Goal: Transaction & Acquisition: Purchase product/service

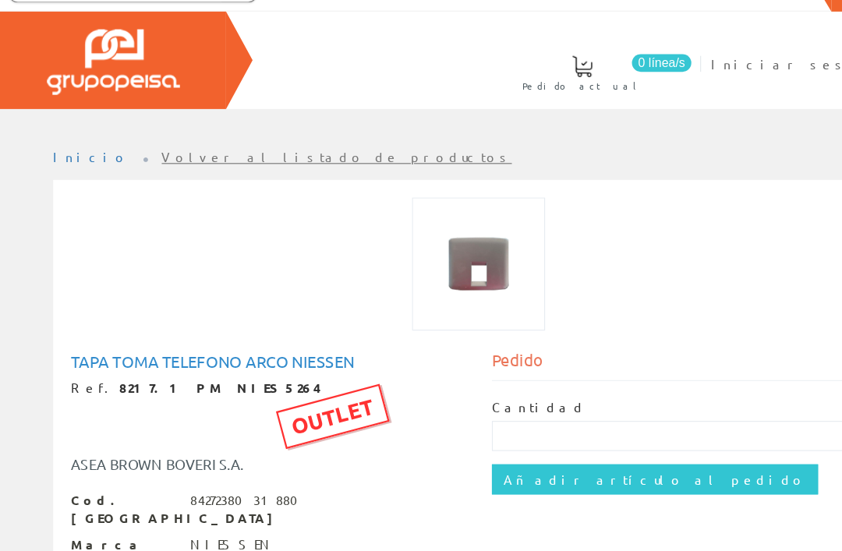
scroll to position [28, 0]
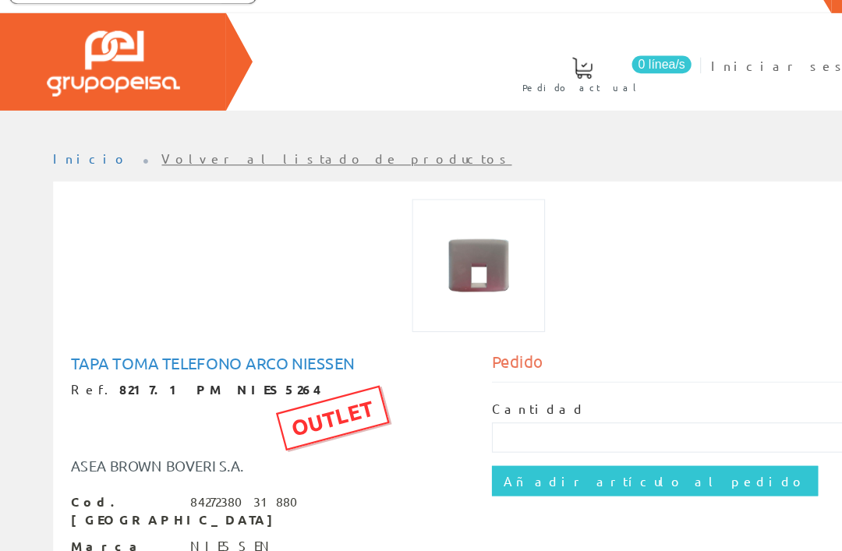
click at [532, 422] on input "Añadir artículo al pedido" at bounding box center [576, 422] width 287 height 26
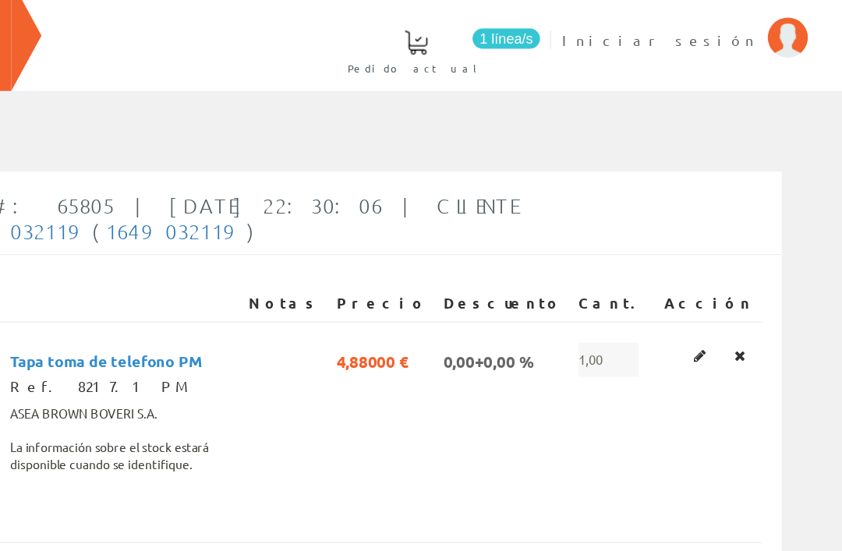
click at [638, 320] on span "1,00" at bounding box center [661, 333] width 47 height 26
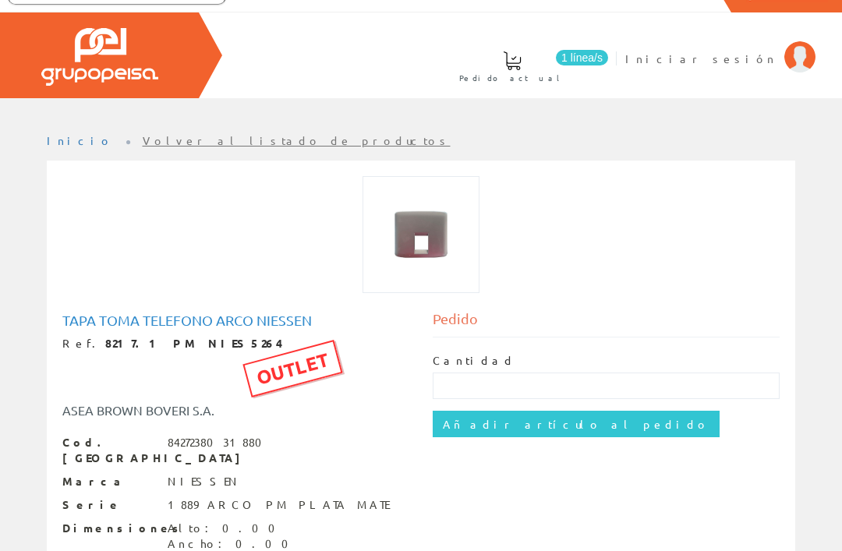
scroll to position [88, 0]
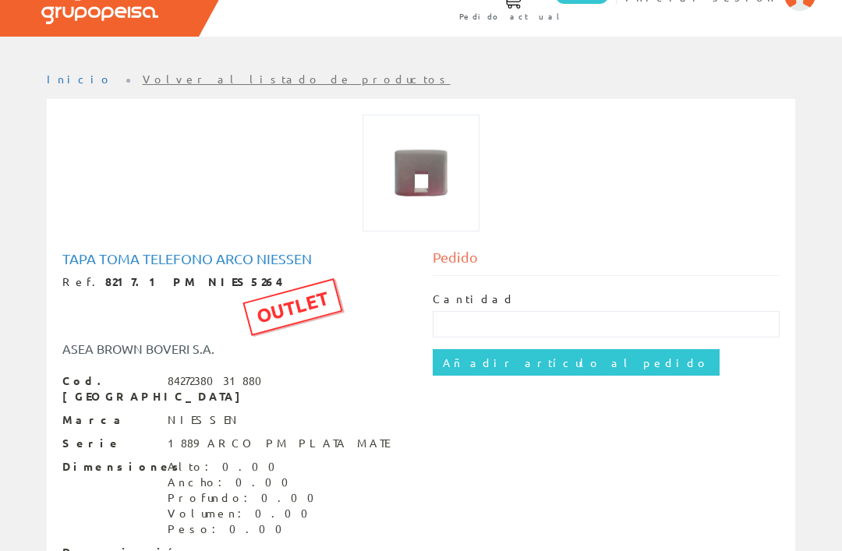
click at [533, 359] on input "Añadir artículo al pedido" at bounding box center [576, 362] width 287 height 26
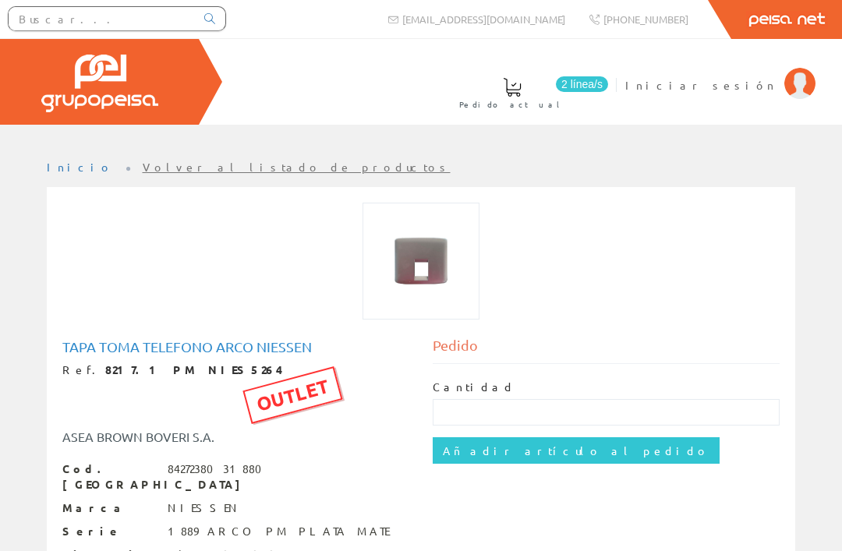
scroll to position [138, 0]
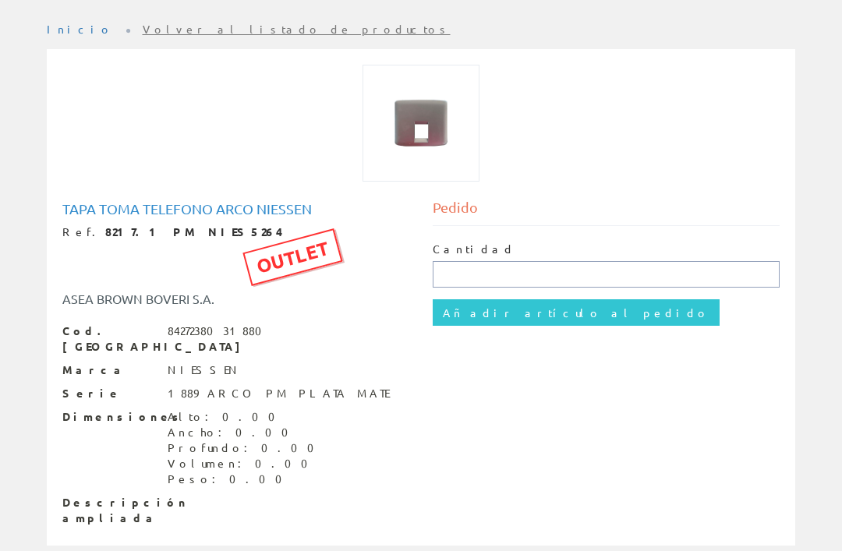
click at [501, 273] on input "text" at bounding box center [606, 274] width 347 height 26
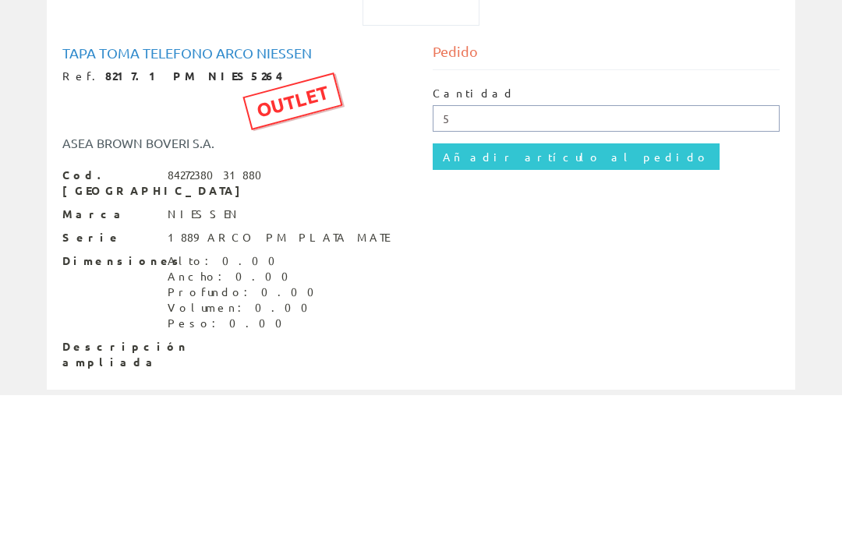
type input "5"
click at [533, 299] on input "Añadir artículo al pedido" at bounding box center [576, 312] width 287 height 26
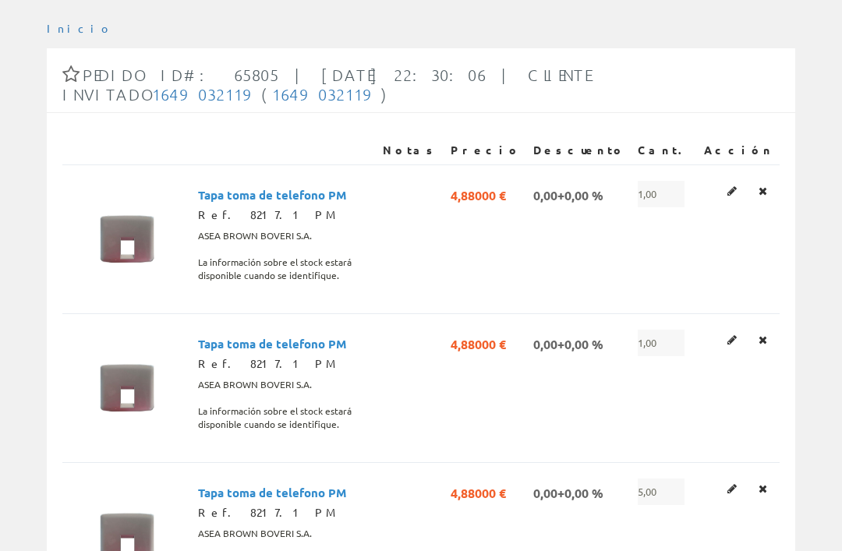
scroll to position [137, 0]
click at [759, 341] on icon at bounding box center [762, 341] width 9 height 11
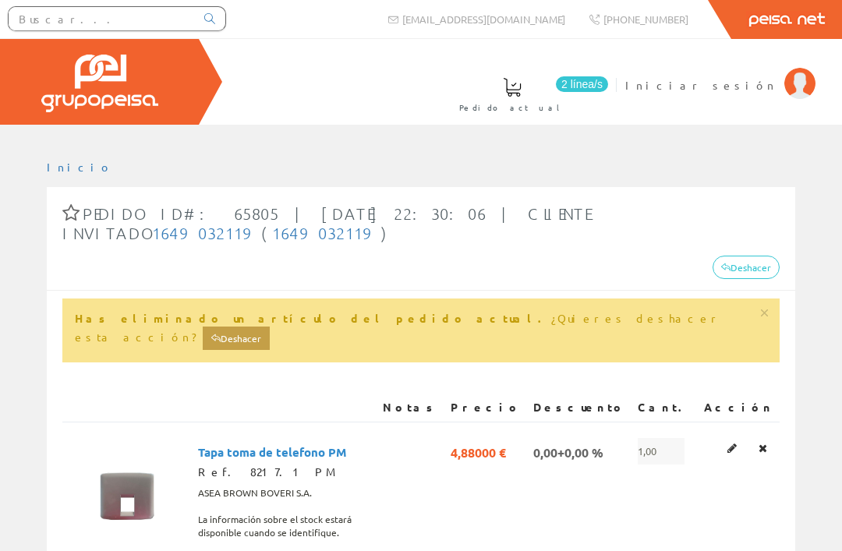
click at [761, 443] on icon at bounding box center [762, 448] width 9 height 11
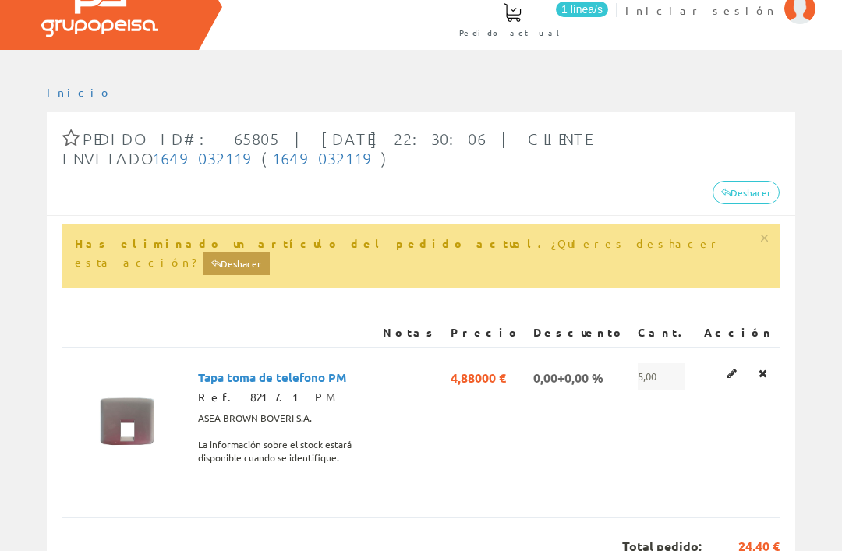
scroll to position [74, 0]
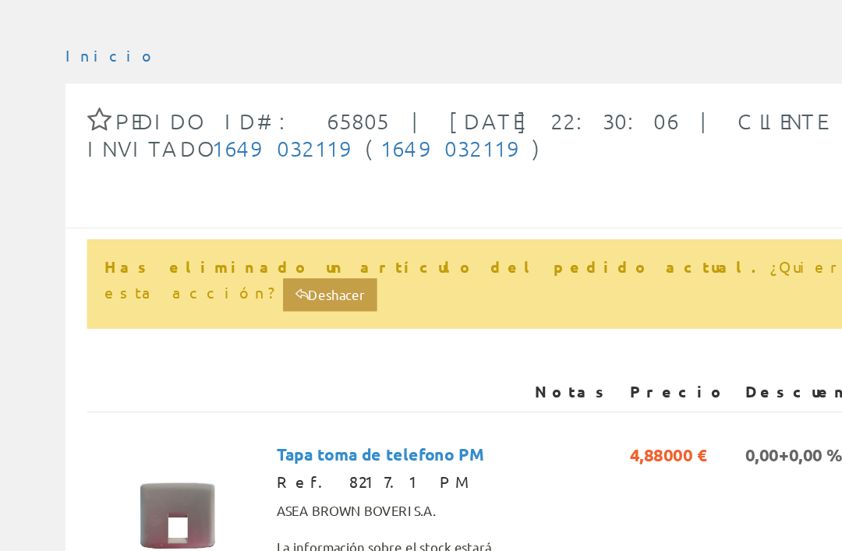
click at [69, 86] on link "Inicio" at bounding box center [80, 93] width 66 height 14
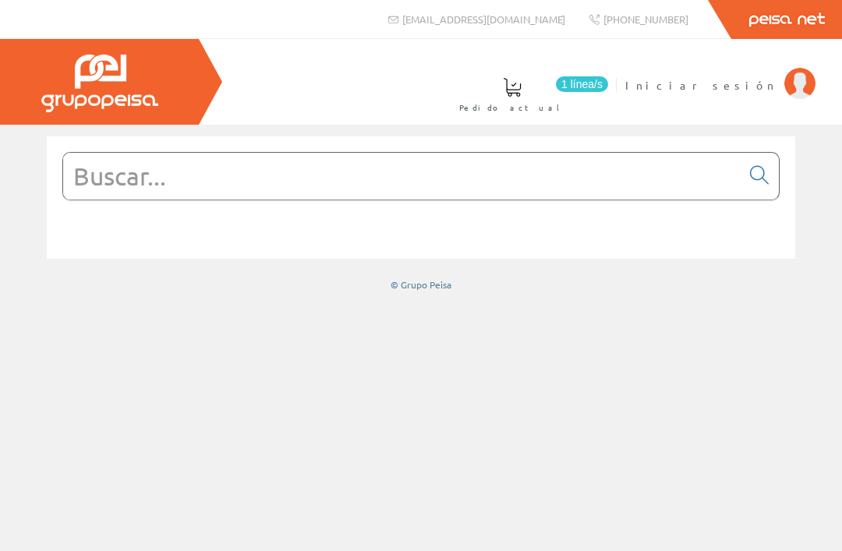
click at [342, 194] on input "text" at bounding box center [401, 176] width 677 height 47
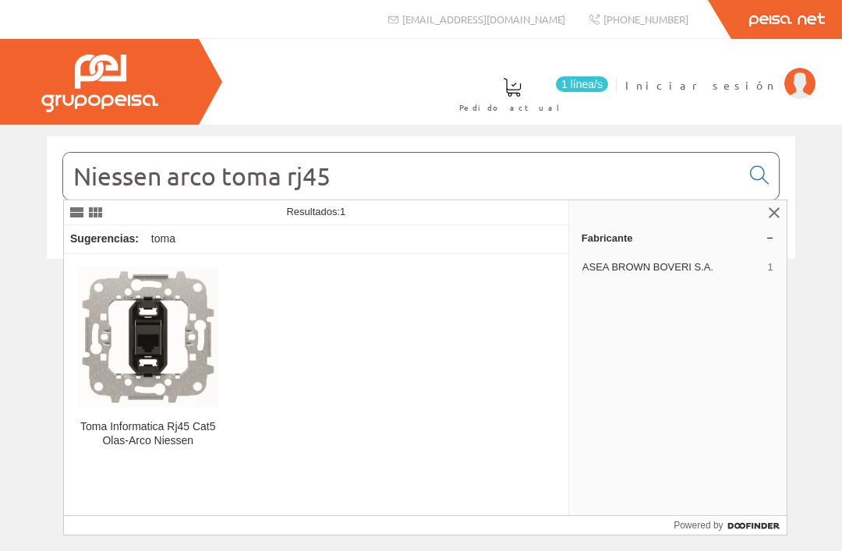
type input "Niessen arco toma rj45"
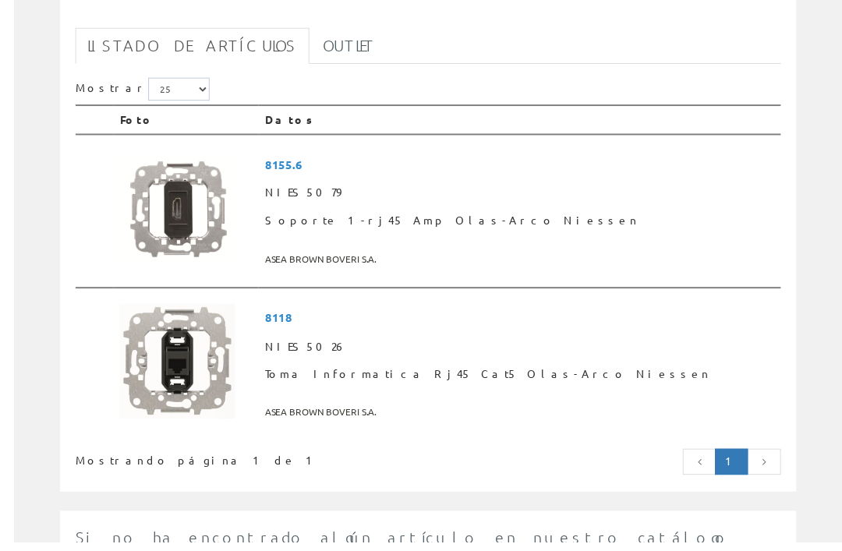
scroll to position [272, 0]
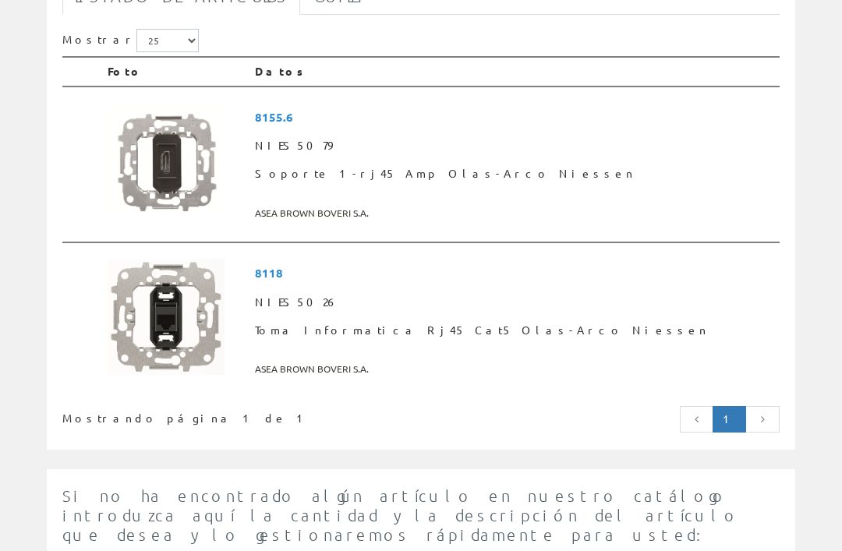
click at [366, 273] on span "8118" at bounding box center [514, 274] width 518 height 29
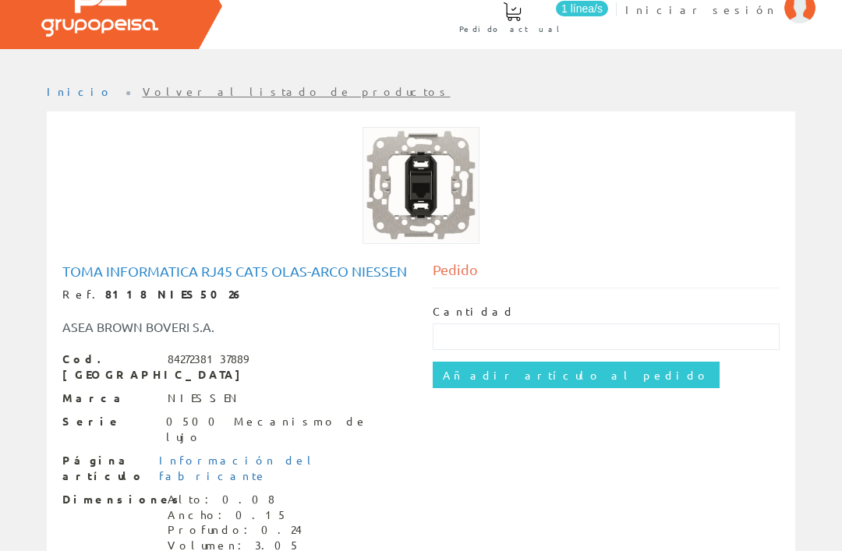
scroll to position [76, 0]
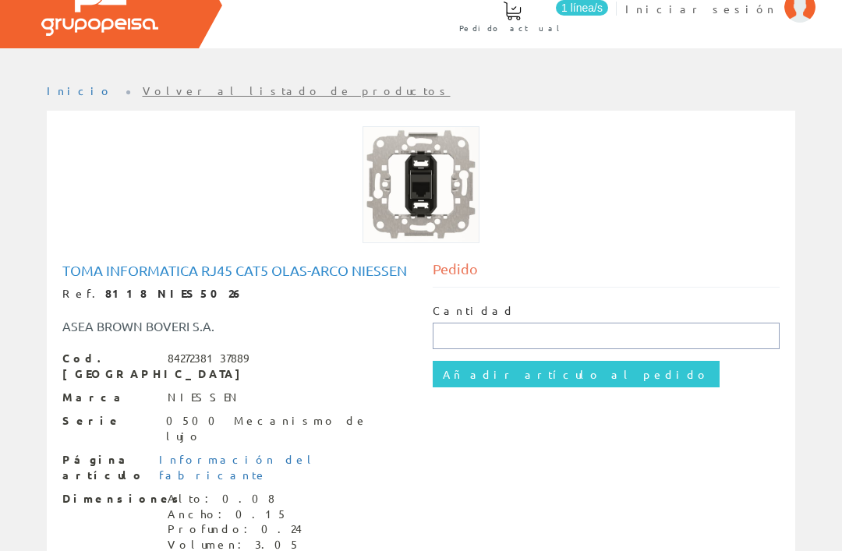
click at [493, 334] on input "text" at bounding box center [606, 336] width 347 height 26
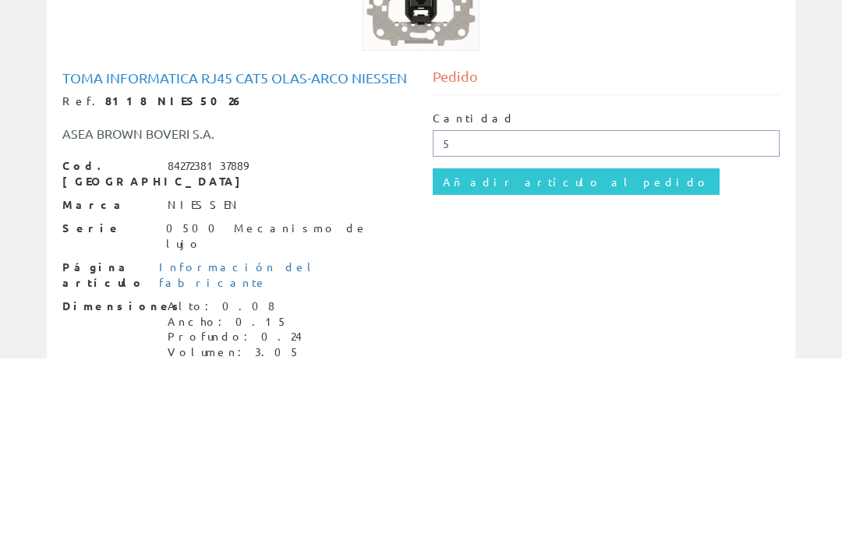
type input "5"
click at [527, 361] on input "Añadir artículo al pedido" at bounding box center [576, 374] width 287 height 26
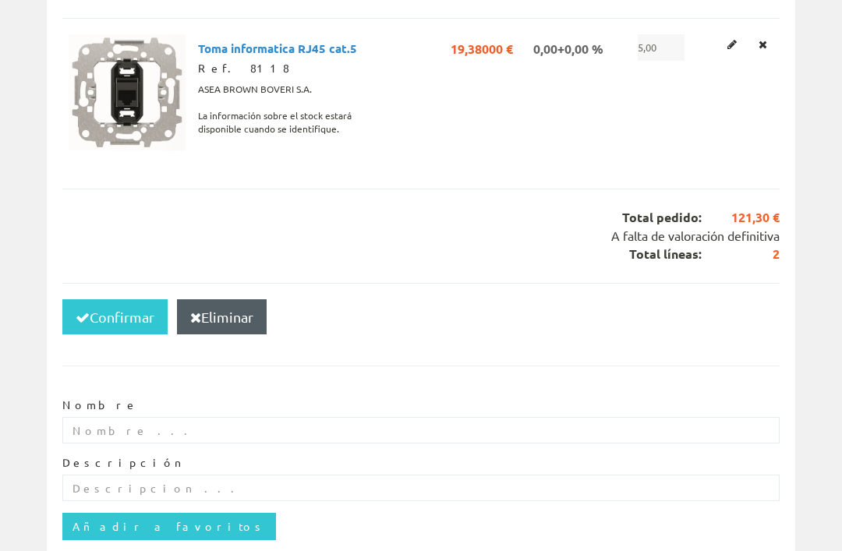
scroll to position [452, 0]
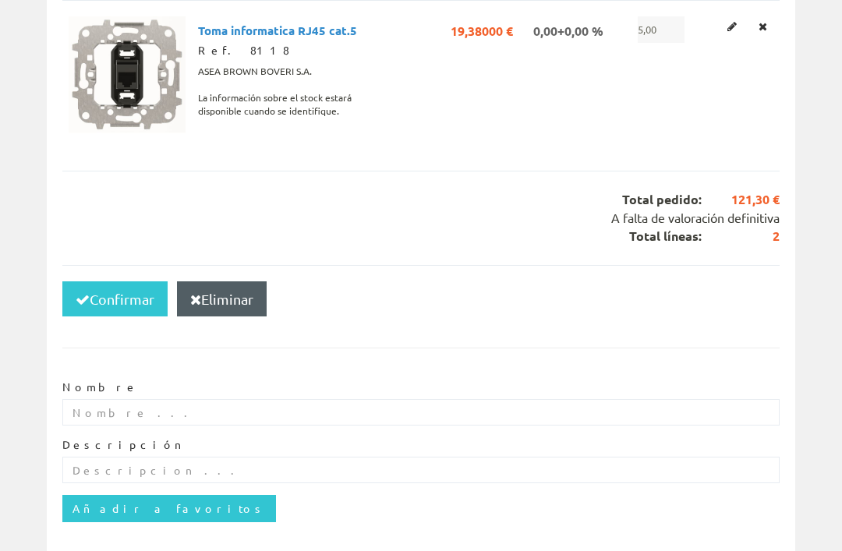
click at [99, 281] on button "Confirmar" at bounding box center [114, 299] width 105 height 36
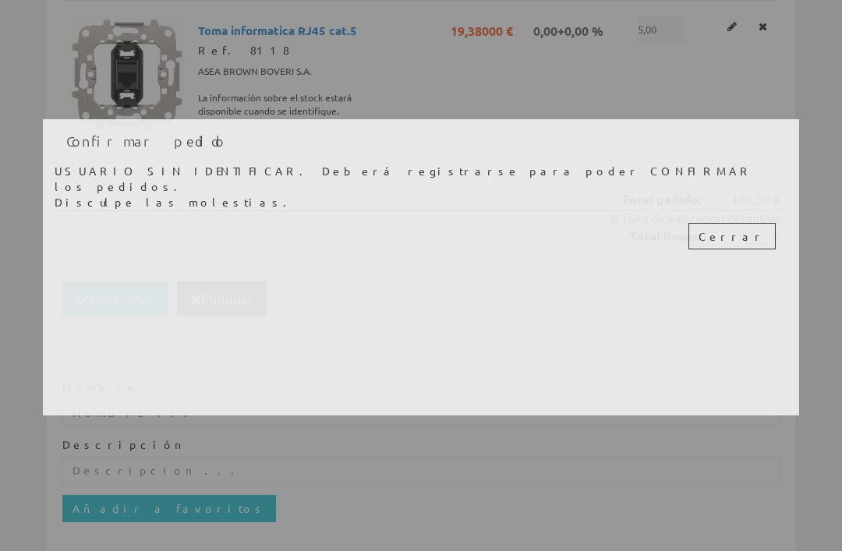
click at [770, 223] on button "Cerrar" at bounding box center [731, 236] width 87 height 26
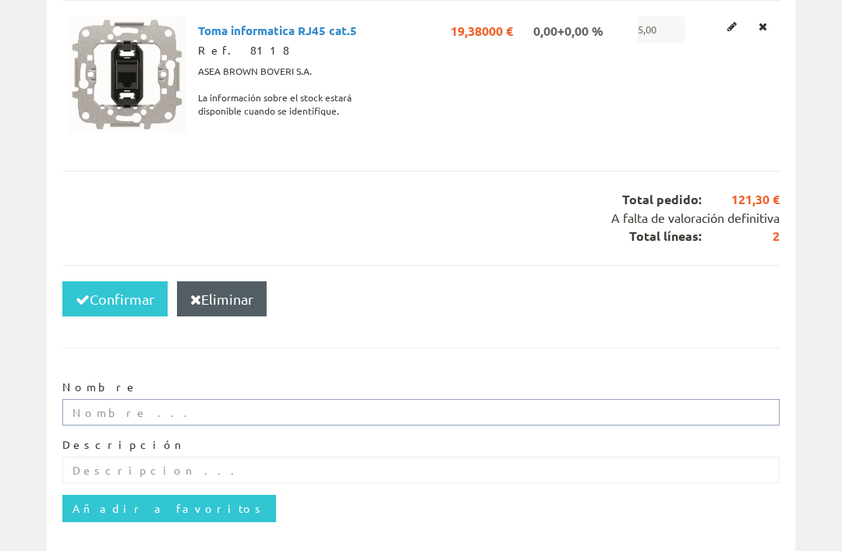
click at [104, 399] on input "text" at bounding box center [420, 412] width 717 height 26
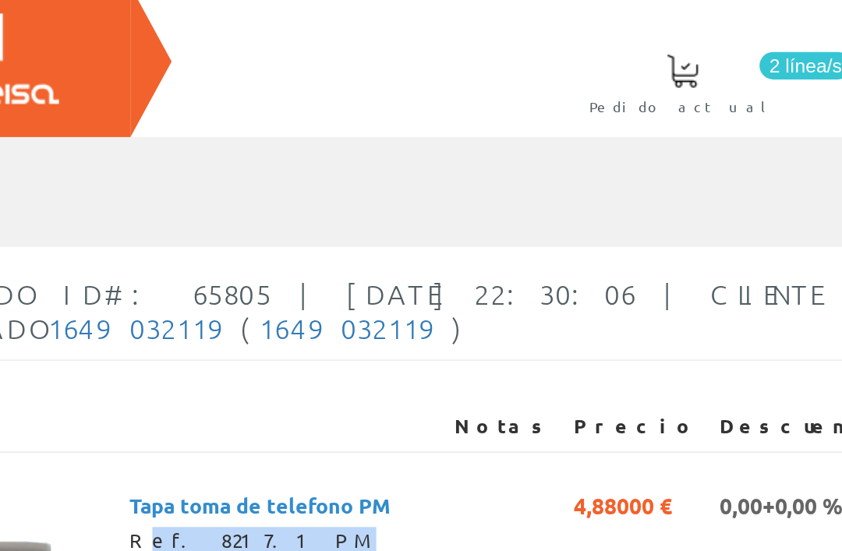
scroll to position [0, 0]
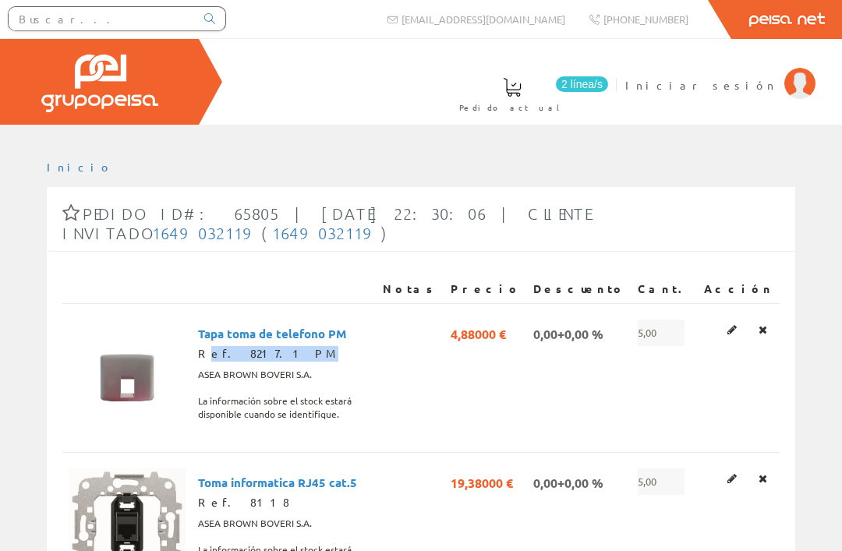
click at [444, 407] on td at bounding box center [410, 377] width 68 height 149
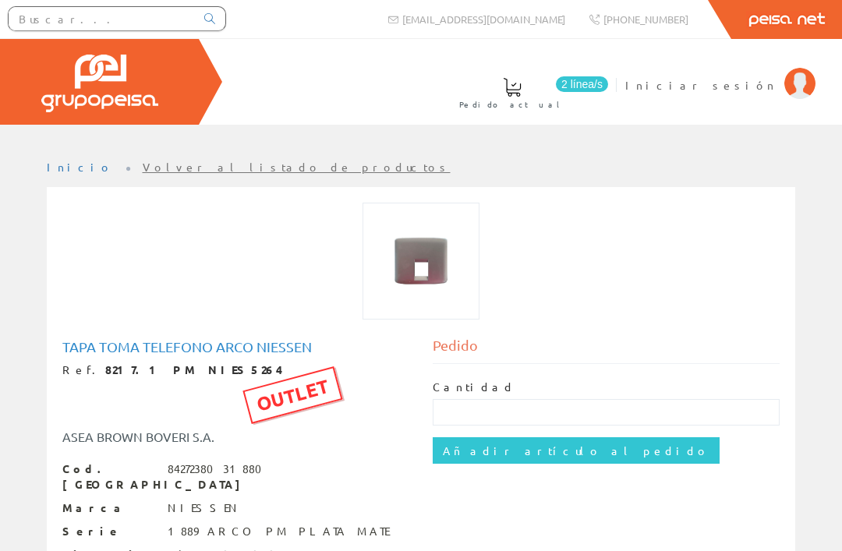
click at [521, 91] on span at bounding box center [512, 87] width 19 height 19
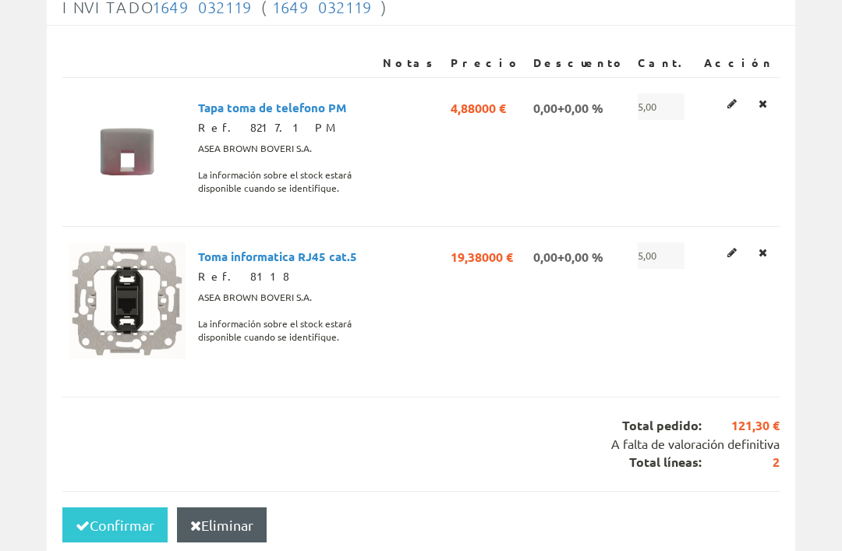
scroll to position [225, 0]
click at [766, 254] on icon at bounding box center [762, 253] width 9 height 11
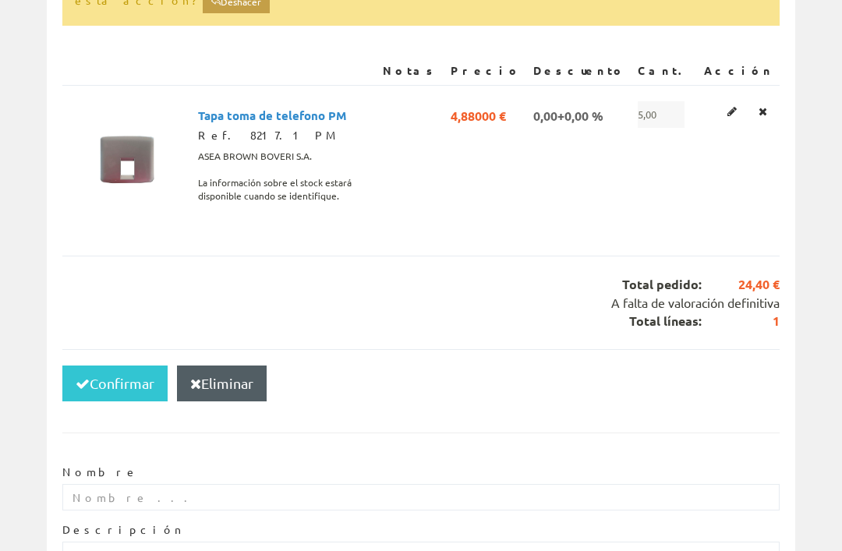
scroll to position [369, 0]
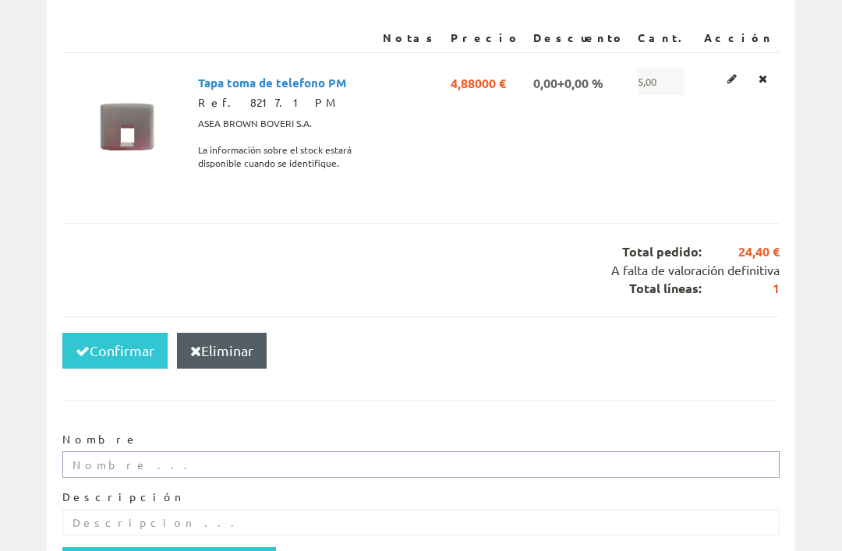
click at [113, 451] on input "text" at bounding box center [420, 464] width 717 height 26
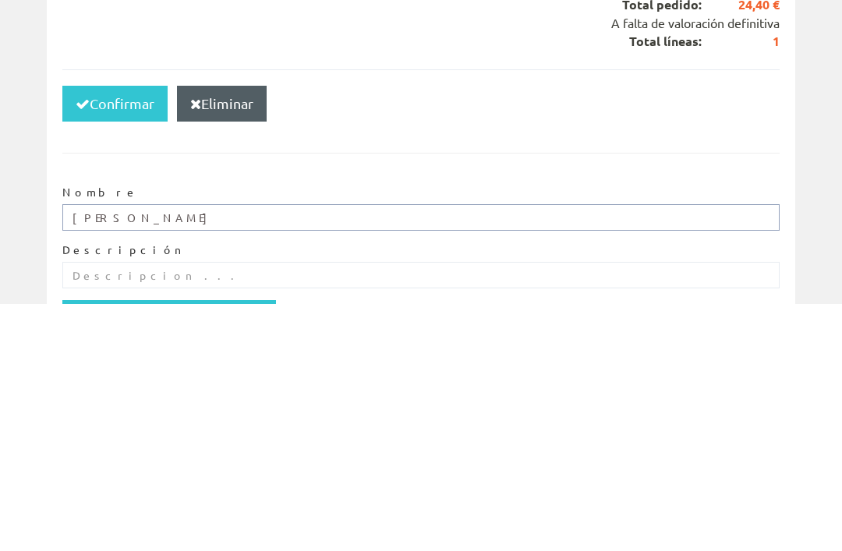
type input "Igor"
click at [235, 509] on input "text" at bounding box center [420, 522] width 717 height 26
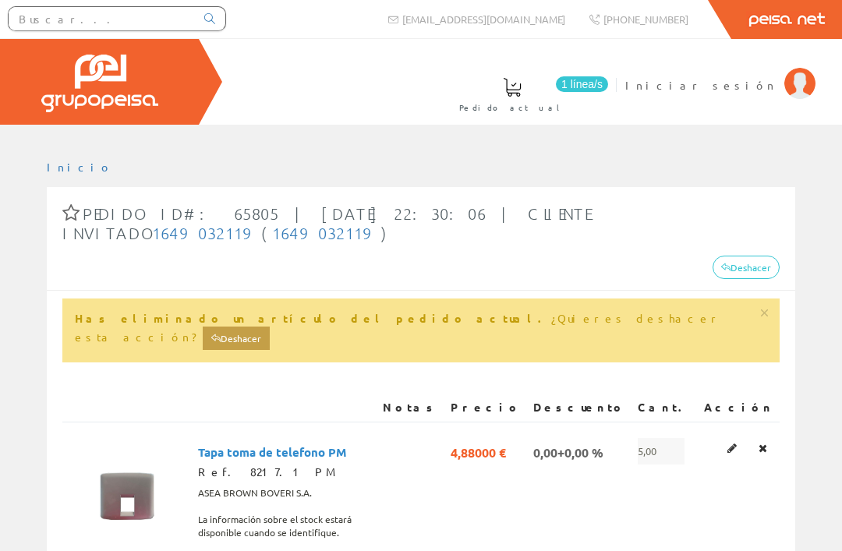
scroll to position [0, 0]
type input "Qwerty"
click at [794, 132] on div at bounding box center [421, 136] width 842 height 23
click at [766, 90] on span "Iniciar sesión" at bounding box center [700, 85] width 151 height 16
